Goal: Task Accomplishment & Management: Complete application form

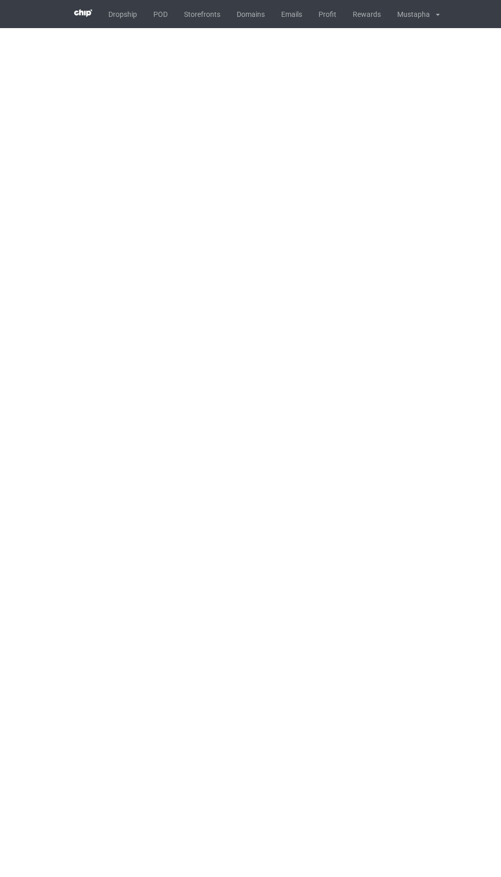
click at [157, 21] on link "POD" at bounding box center [160, 14] width 31 height 28
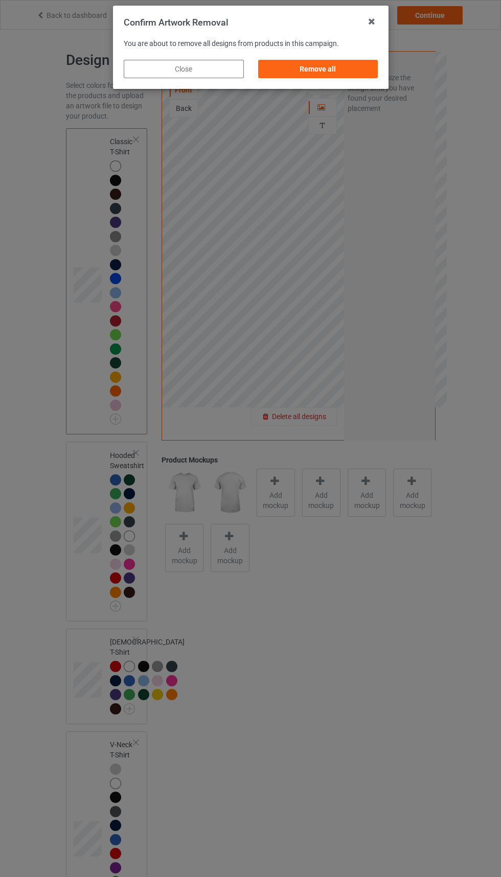
click at [333, 67] on div "Remove all" at bounding box center [317, 69] width 120 height 18
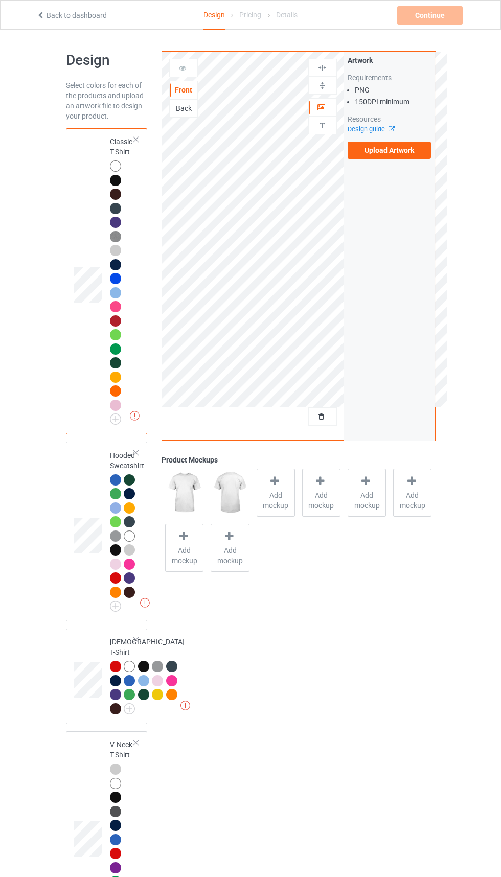
click at [392, 129] on icon at bounding box center [389, 127] width 8 height 7
click at [386, 152] on label "Upload Artwork" at bounding box center [389, 150] width 84 height 17
click at [0, 0] on input "Upload Artwork" at bounding box center [0, 0] width 0 height 0
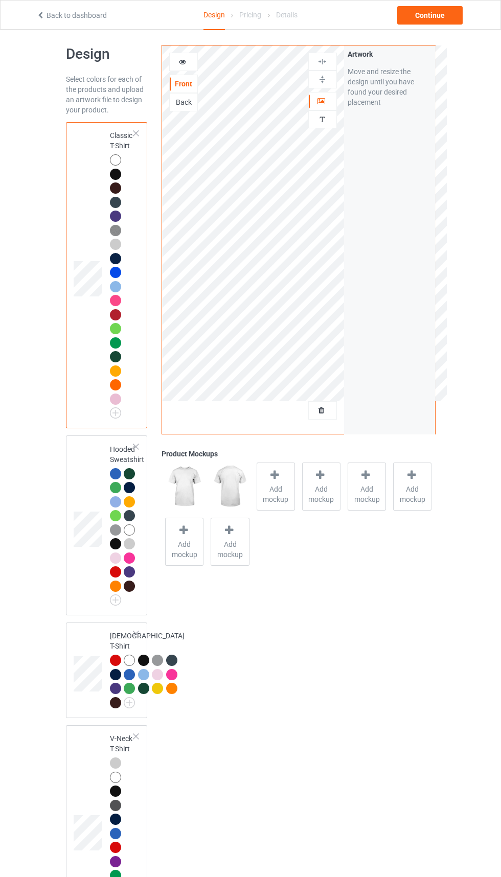
scroll to position [17, 0]
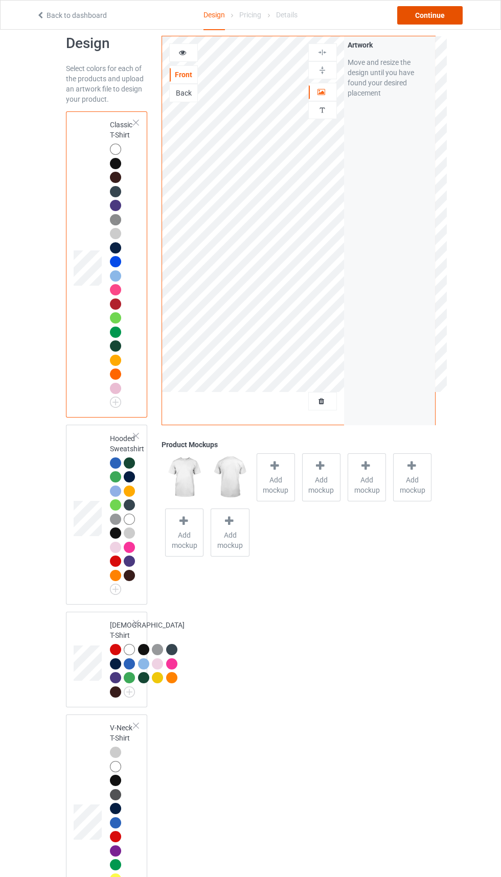
click at [432, 15] on div "Continue" at bounding box center [429, 15] width 65 height 18
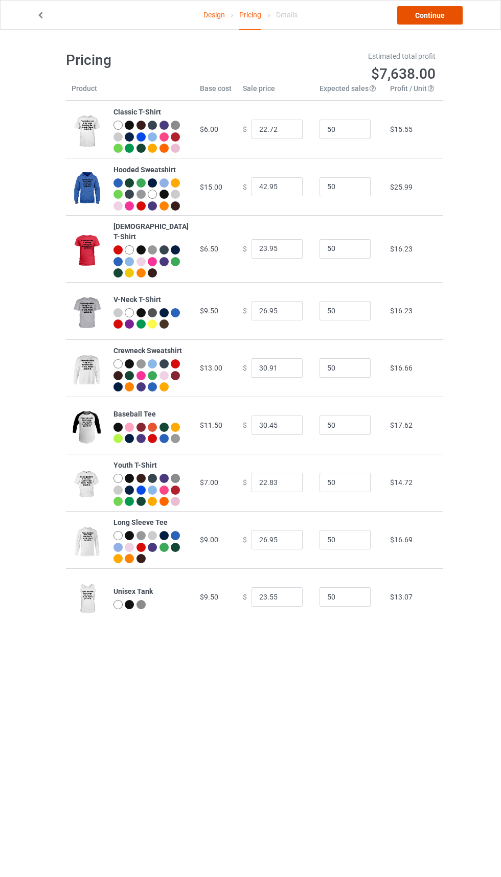
click at [425, 21] on link "Continue" at bounding box center [429, 15] width 65 height 18
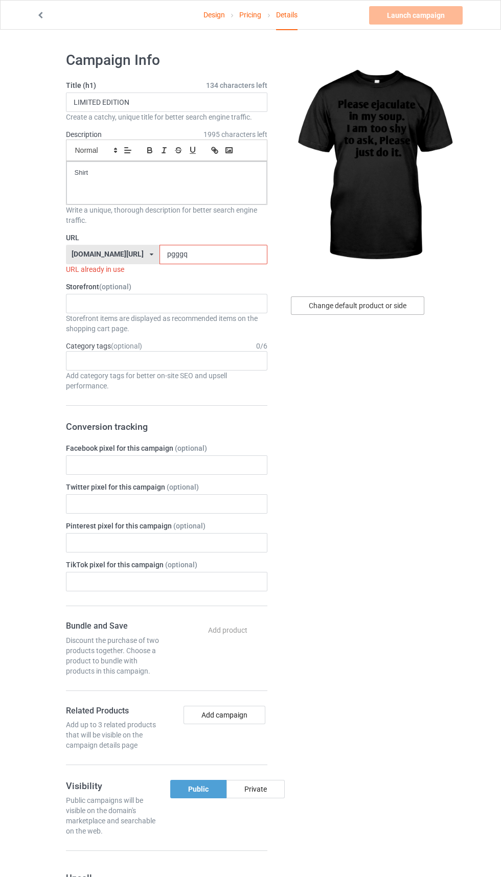
click at [389, 305] on div "Change default product or side" at bounding box center [357, 305] width 133 height 18
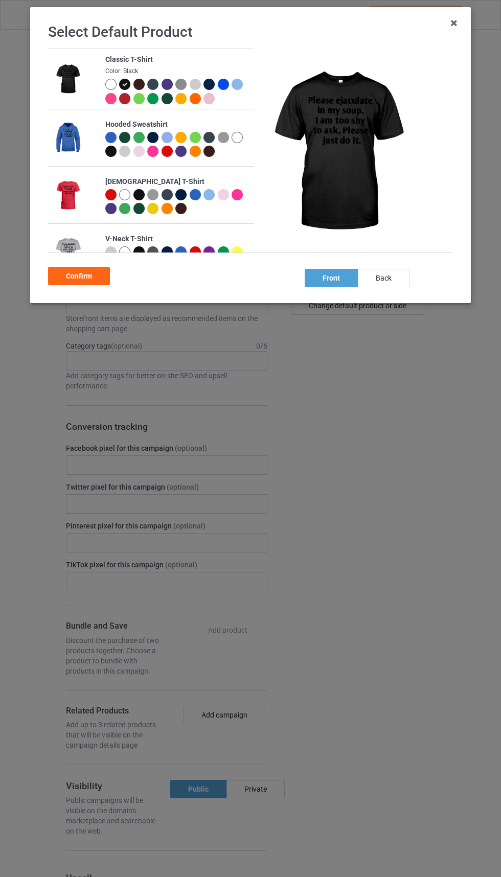
click at [110, 83] on div at bounding box center [110, 84] width 11 height 11
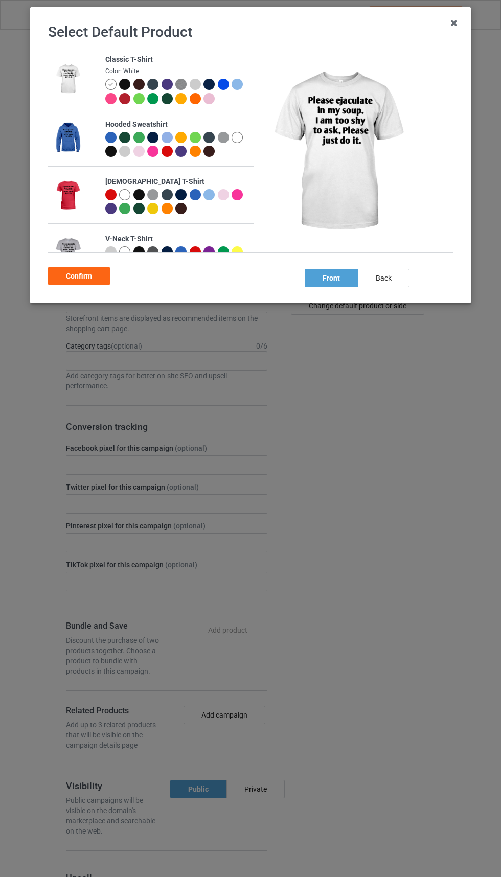
click at [88, 262] on div "Classic T-Shirt Color: White Hooded Sweatshirt Ladies T-Shirt V-Neck T-Shirt Cr…" at bounding box center [254, 156] width 412 height 215
click at [105, 267] on div "Confirm" at bounding box center [79, 276] width 62 height 18
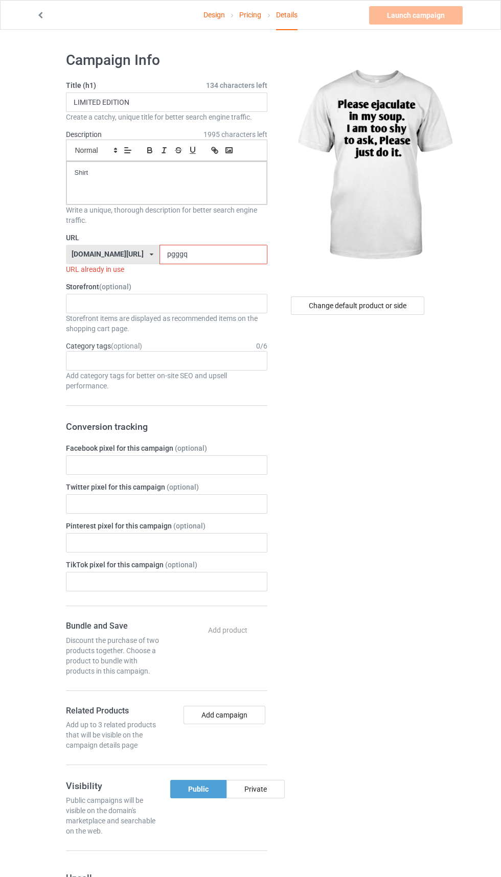
click at [191, 237] on label "URL" at bounding box center [166, 237] width 201 height 10
click at [194, 254] on input "pgggq" at bounding box center [213, 254] width 108 height 19
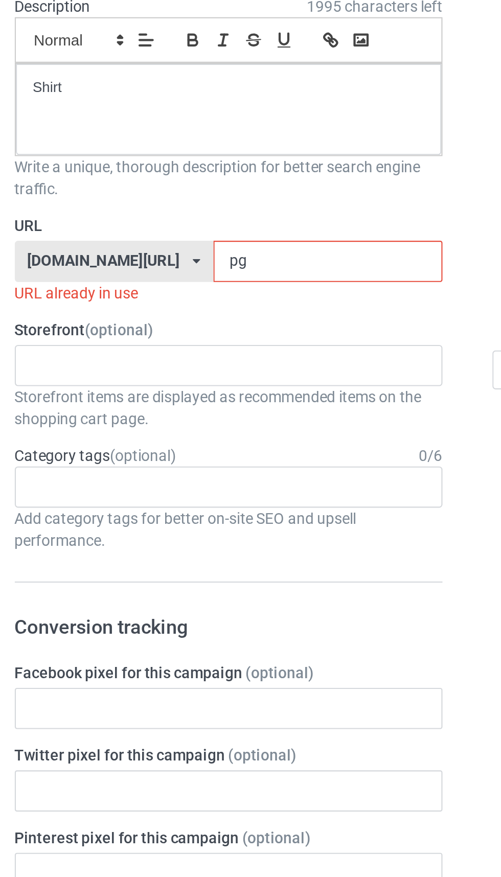
type input "p"
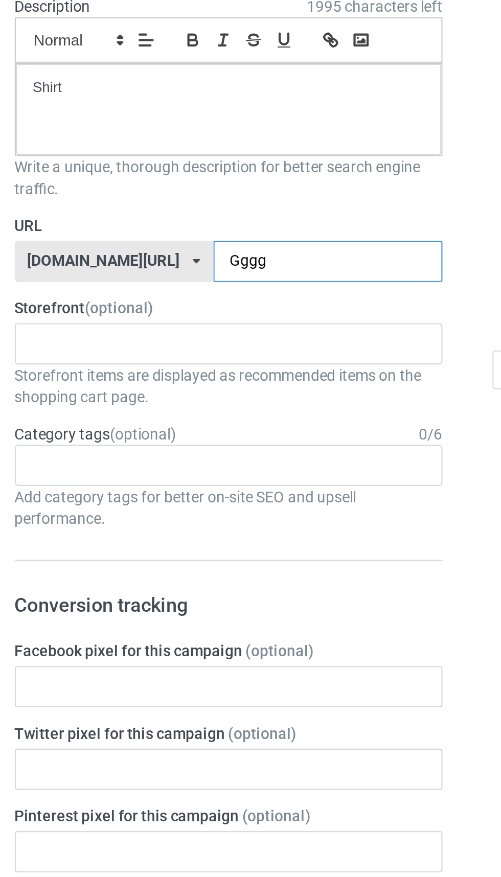
type input "Ggggq"
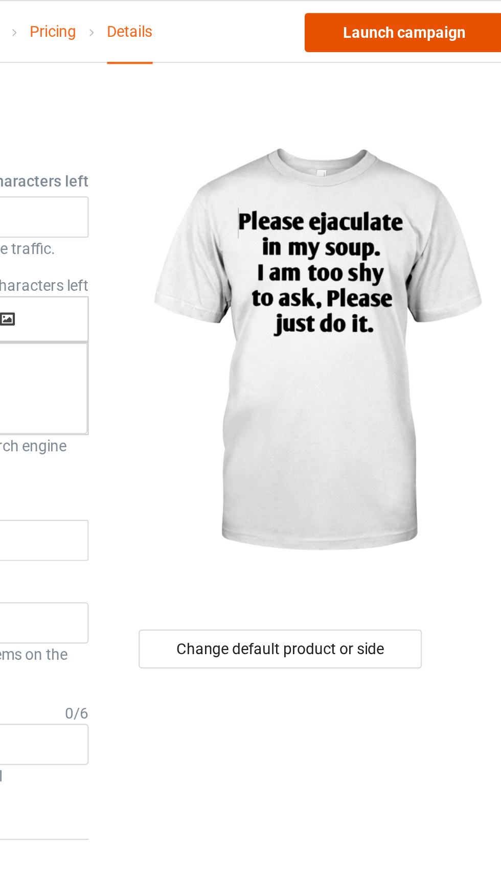
click at [438, 14] on link "Launch campaign" at bounding box center [415, 15] width 93 height 18
